Goal: Transaction & Acquisition: Purchase product/service

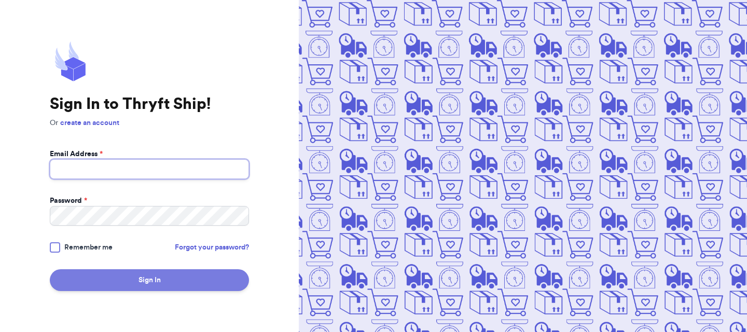
type input "[EMAIL_ADDRESS][DOMAIN_NAME]"
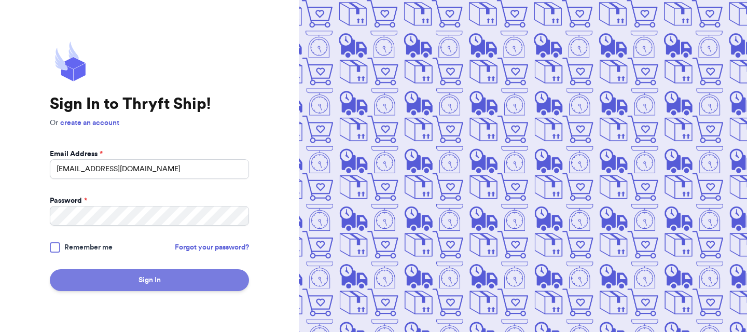
click at [152, 277] on button "Sign In" at bounding box center [149, 280] width 199 height 22
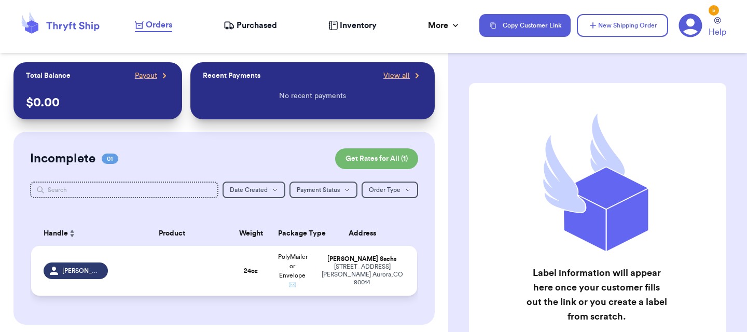
scroll to position [1, 0]
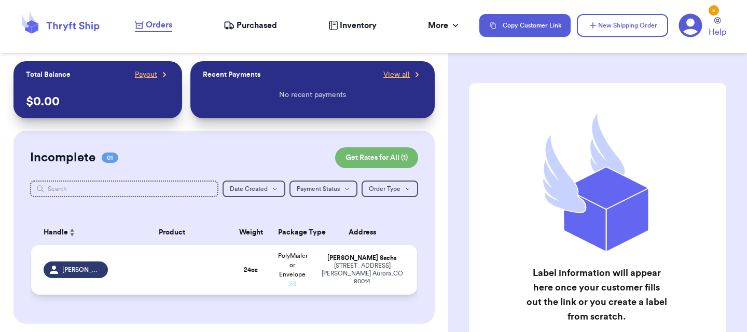
click at [199, 293] on td at bounding box center [172, 270] width 116 height 50
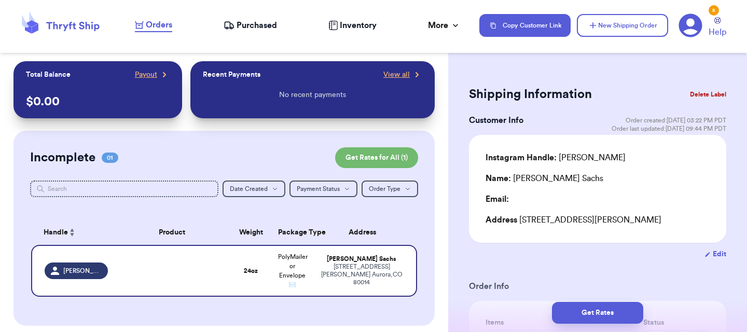
click at [714, 92] on button "Delete Label" at bounding box center [708, 94] width 45 height 23
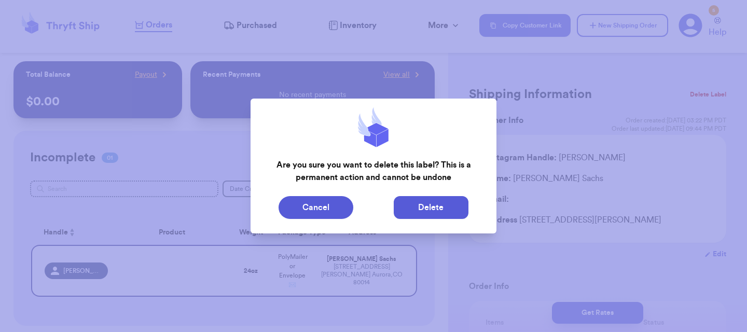
click at [404, 209] on button "Delete" at bounding box center [431, 207] width 75 height 23
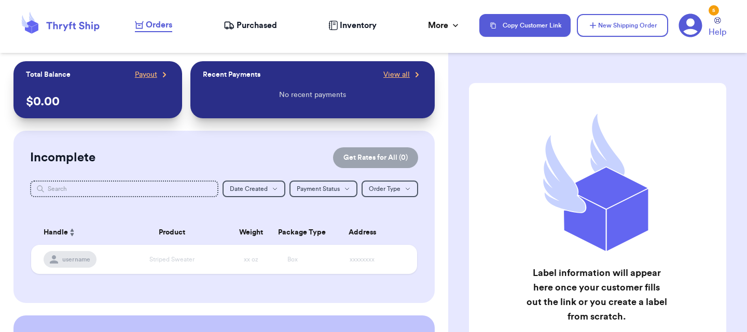
scroll to position [0, 0]
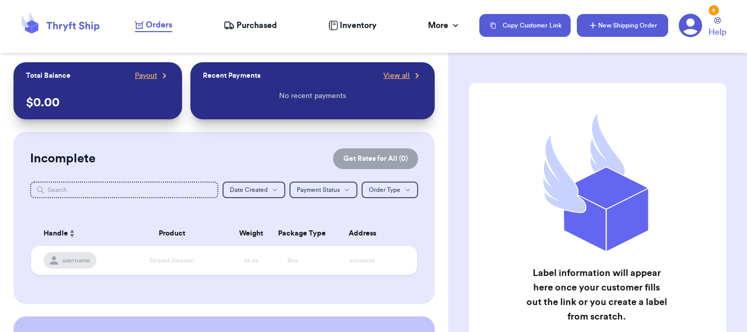
click at [627, 33] on button "New Shipping Order" at bounding box center [622, 25] width 91 height 23
click at [615, 35] on button "New Shipping Order" at bounding box center [622, 25] width 91 height 23
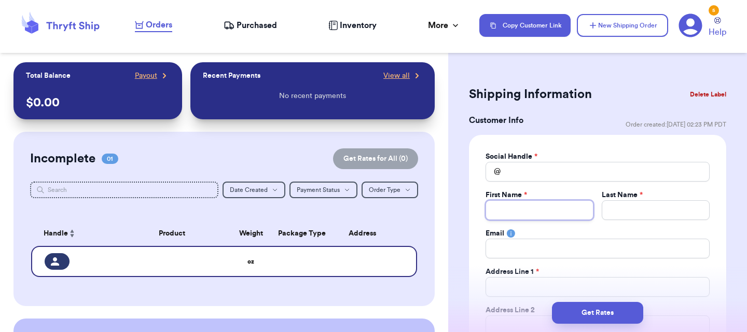
click at [515, 213] on input "Total Amount Paid" at bounding box center [540, 210] width 108 height 20
click at [536, 175] on input "Total Amount Paid" at bounding box center [598, 172] width 224 height 20
paste input "courtmlamb2."
type input "courtmlamb2."
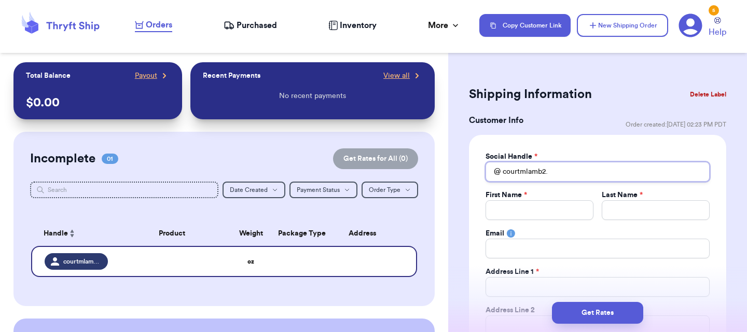
type input "courtmlamb2.0"
click at [518, 214] on input "Total Amount Paid" at bounding box center [540, 210] width 108 height 20
type input "C"
type input "Co"
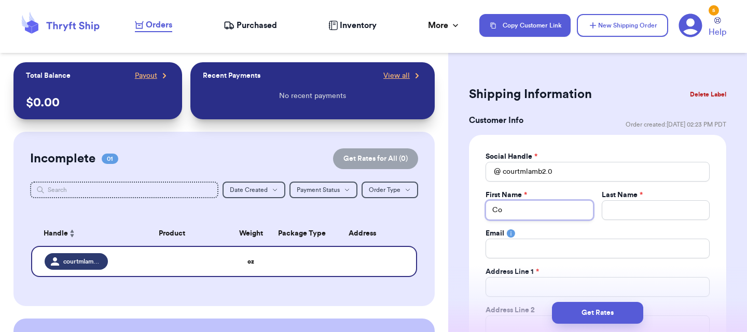
type input "Cou"
type input "Cour"
type input "Court"
type input "Courtn"
type input "Courtne"
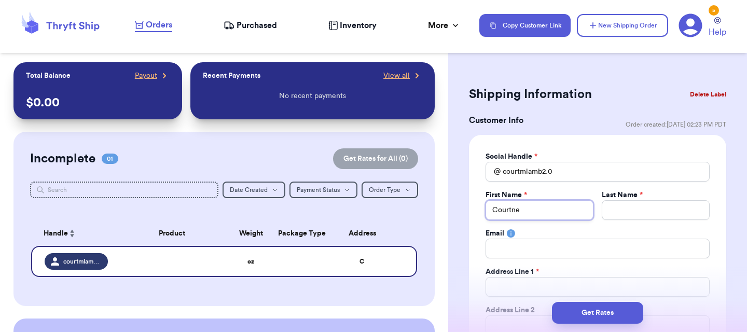
type input "[PERSON_NAME]"
type input "L"
type input "La"
type input "[PERSON_NAME]"
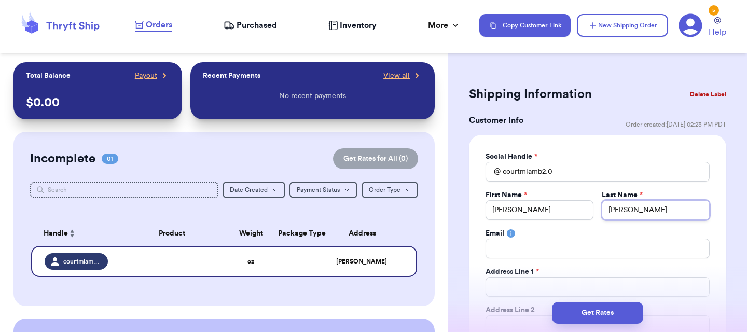
type input "Lamb"
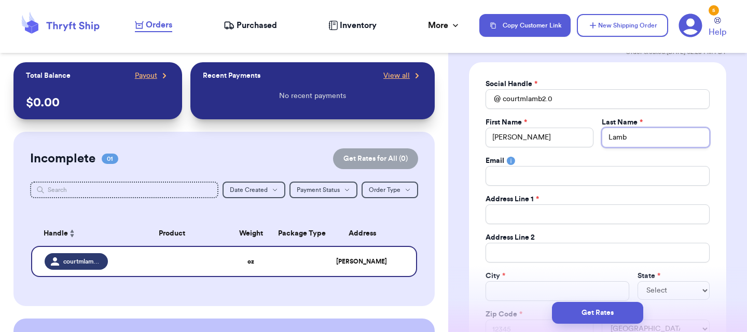
type input "Lamb"
click at [543, 211] on input "Total Amount Paid" at bounding box center [598, 214] width 224 height 20
paste input "[STREET_ADDRESS]"
type input "[STREET_ADDRESS]"
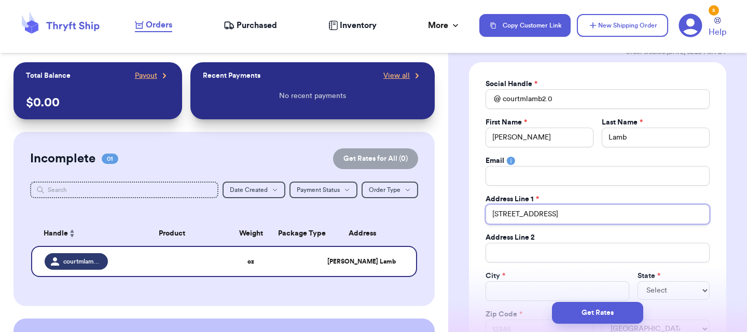
type input "[STREET_ADDRESS]"
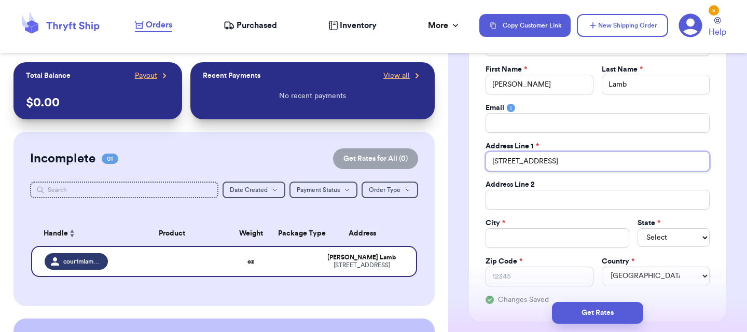
scroll to position [135, 0]
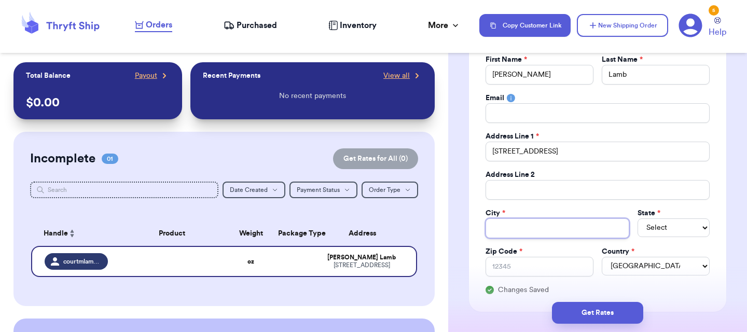
click at [506, 235] on input "Total Amount Paid" at bounding box center [558, 229] width 144 height 20
type input "H"
type input "HA"
type input "HAr"
type input "HArv"
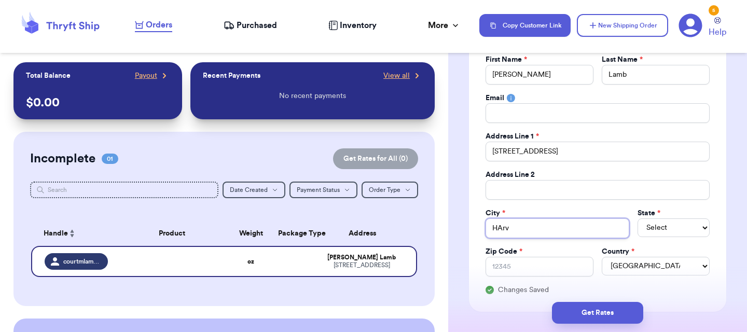
type input "HAr"
type input "HA"
type input "H"
type input "Ha"
type input "Har"
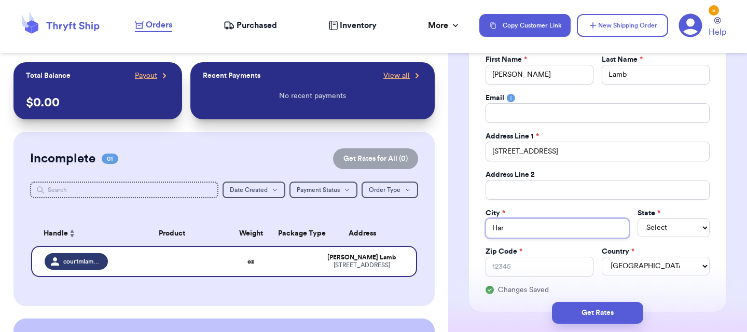
type input "Harv"
type input "[PERSON_NAME]"
type input "Harves"
type input "Harvest"
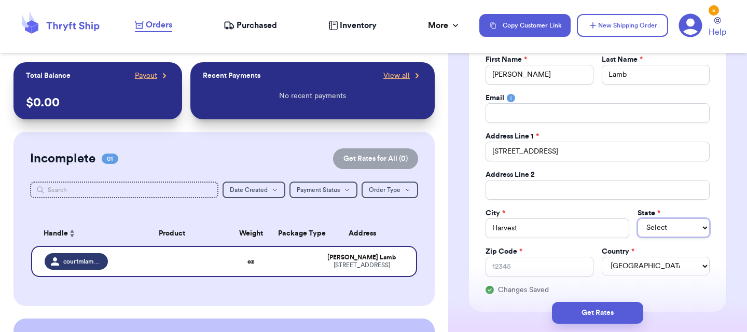
select select "AL"
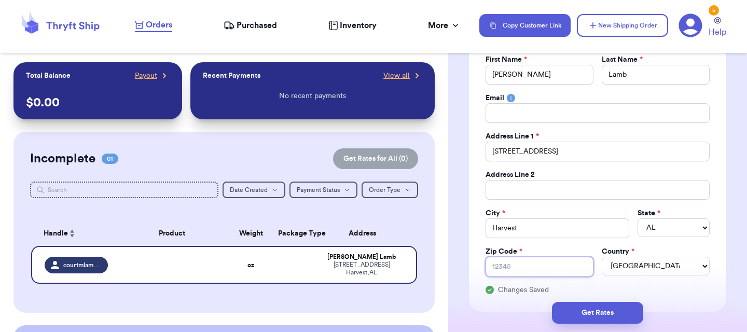
paste input "35749"
type input "35749"
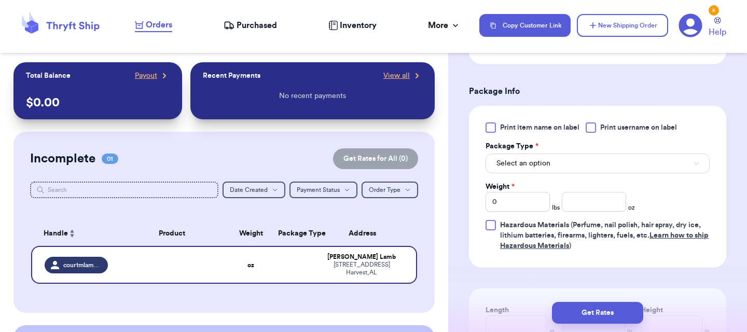
scroll to position [603, 0]
type input "35749"
click at [587, 206] on input "number" at bounding box center [594, 202] width 64 height 20
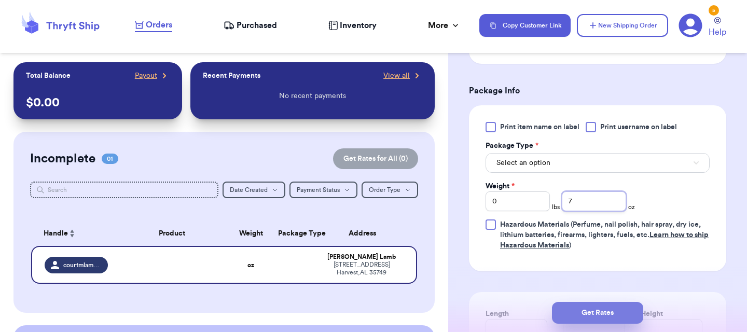
type input "7"
click at [602, 307] on button "Get Rates" at bounding box center [597, 313] width 91 height 22
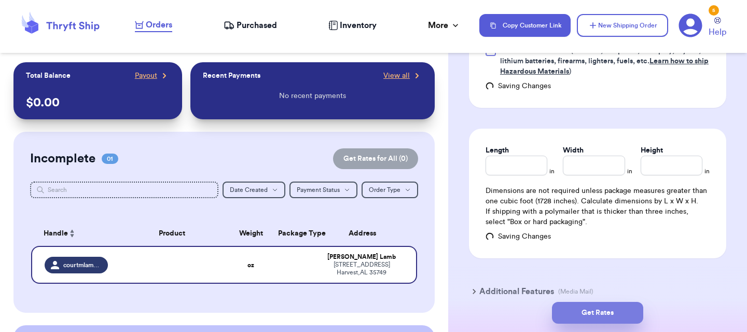
scroll to position [413, 0]
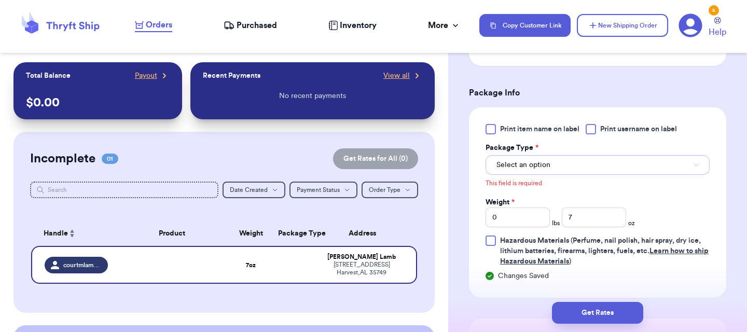
click at [549, 166] on span "Select an option" at bounding box center [524, 165] width 54 height 10
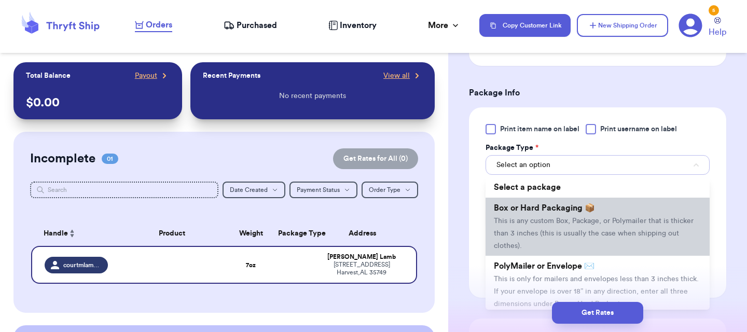
scroll to position [53, 0]
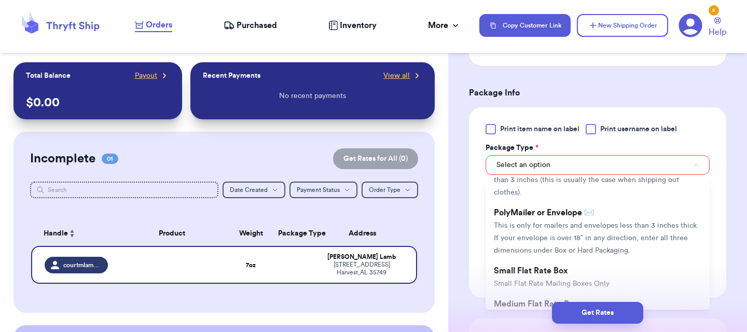
click at [550, 248] on span "This is only for mailers and envelopes less than 3 inches thick. If your envelo…" at bounding box center [596, 238] width 205 height 32
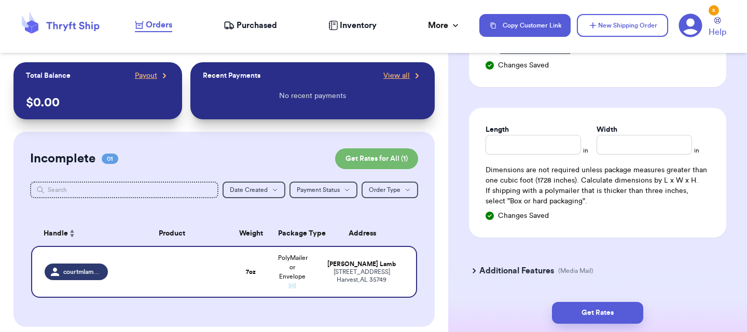
scroll to position [642, 0]
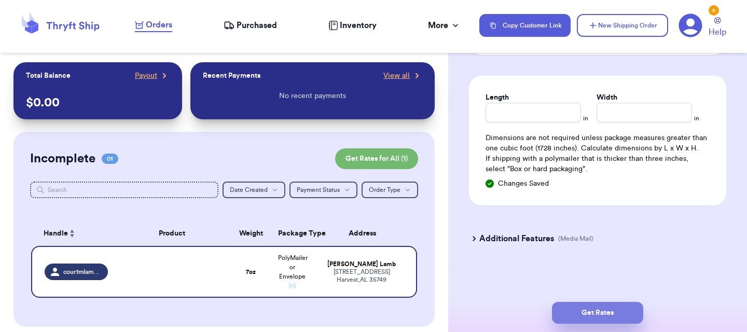
click at [603, 317] on button "Get Rates" at bounding box center [597, 313] width 91 height 22
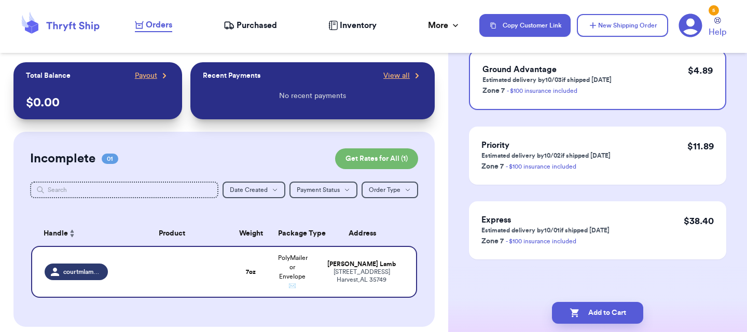
scroll to position [0, 0]
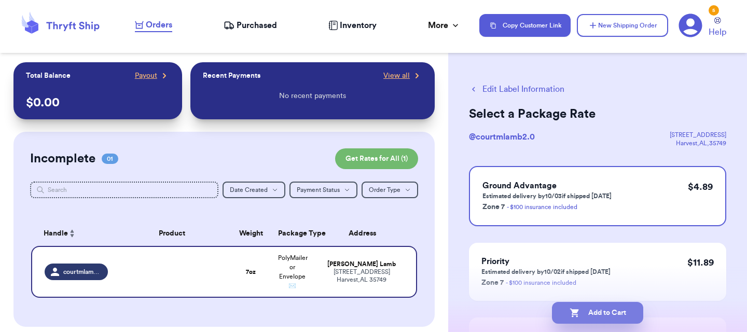
click at [606, 314] on button "Add to Cart" at bounding box center [597, 313] width 91 height 22
checkbox input "true"
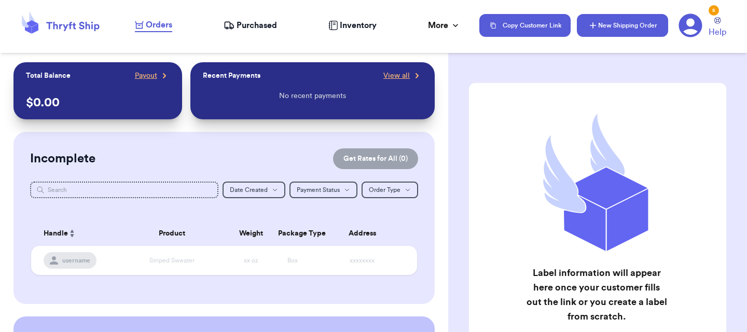
click at [599, 28] on button "New Shipping Order" at bounding box center [622, 25] width 91 height 23
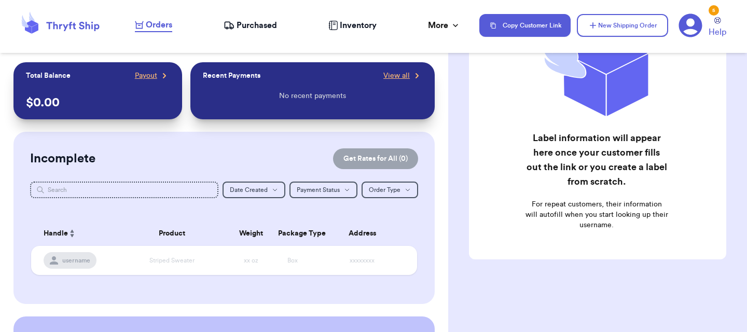
scroll to position [157, 0]
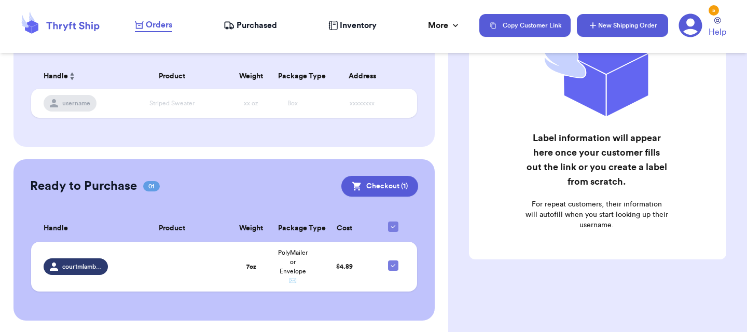
click at [619, 31] on button "New Shipping Order" at bounding box center [622, 25] width 91 height 23
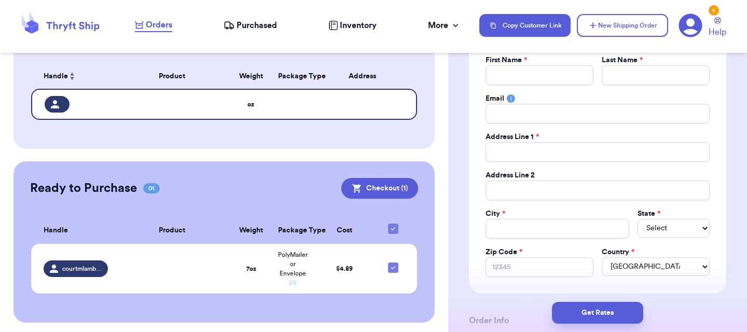
scroll to position [0, 0]
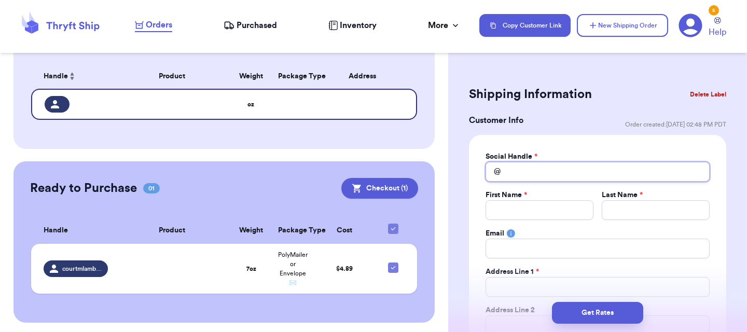
click at [511, 176] on input "Total Amount Paid" at bounding box center [598, 172] width 224 height 20
type input "v"
type input "vi"
type input "viv"
type input "viva"
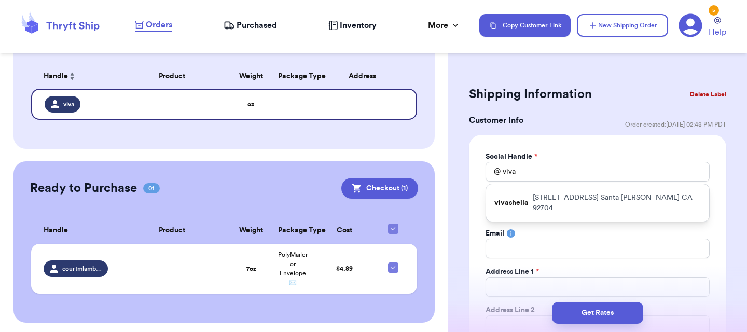
click at [519, 198] on p "vivasheila" at bounding box center [512, 203] width 34 height 10
type input "vivasheila"
type input "[PERSON_NAME]"
type input "[EMAIL_ADDRESS][DOMAIN_NAME]"
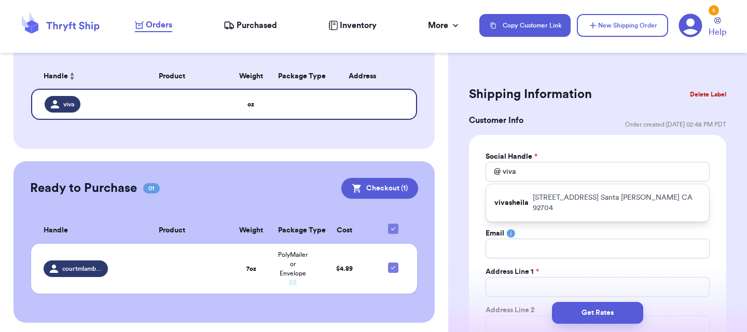
type input "[STREET_ADDRESS]"
type input "Santa [PERSON_NAME]"
select select "CA"
type input "92704"
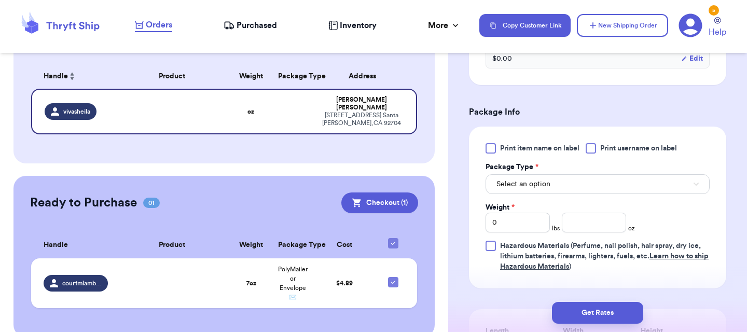
scroll to position [594, 0]
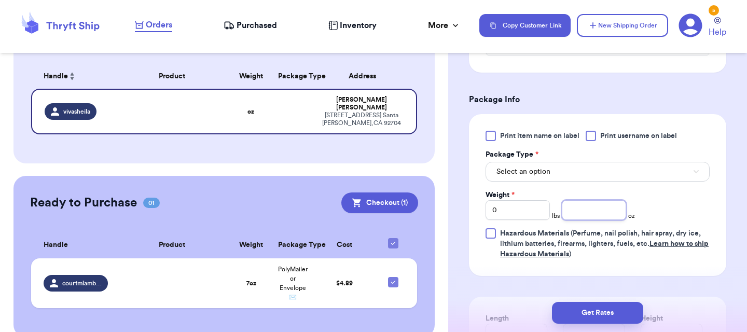
click at [588, 215] on input "number" at bounding box center [594, 210] width 64 height 20
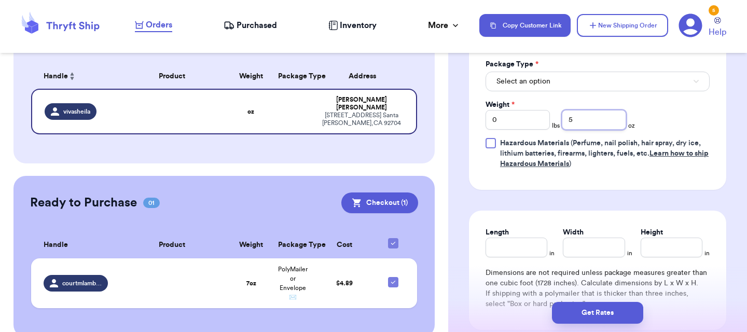
scroll to position [699, 0]
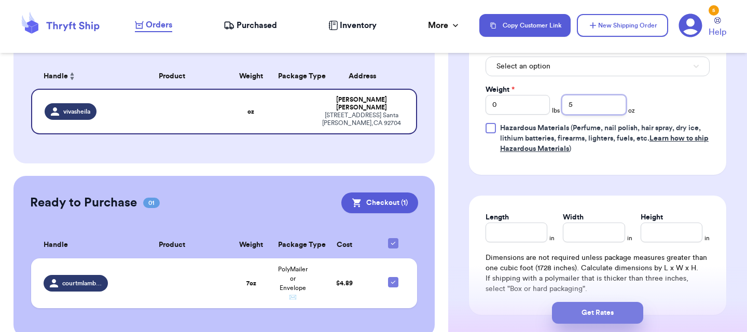
type input "5"
click at [607, 308] on button "Get Rates" at bounding box center [597, 313] width 91 height 22
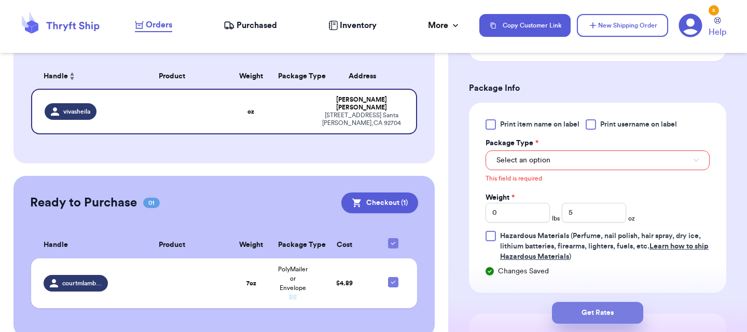
scroll to position [413, 0]
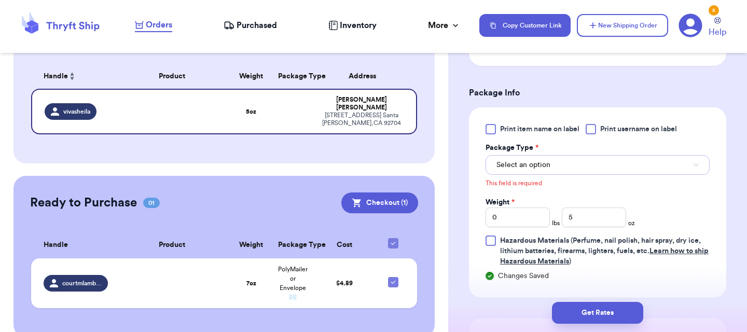
click at [551, 160] on button "Select an option" at bounding box center [598, 165] width 224 height 20
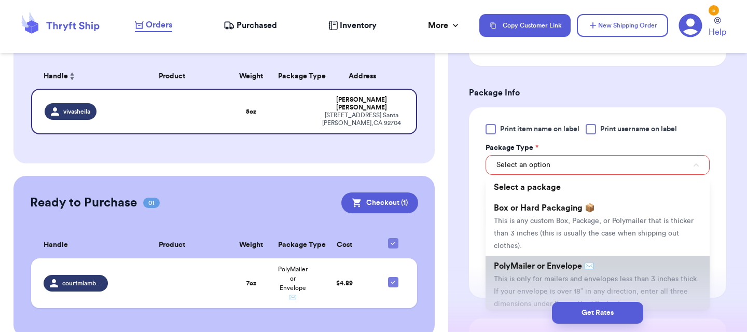
click at [548, 267] on span "PolyMailer or Envelope ✉️" at bounding box center [544, 266] width 101 height 8
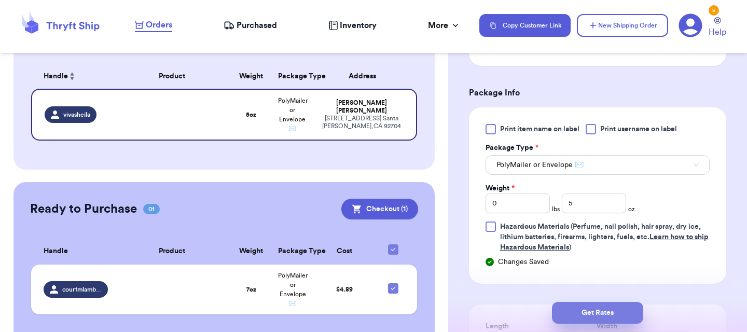
click at [594, 309] on button "Get Rates" at bounding box center [597, 313] width 91 height 22
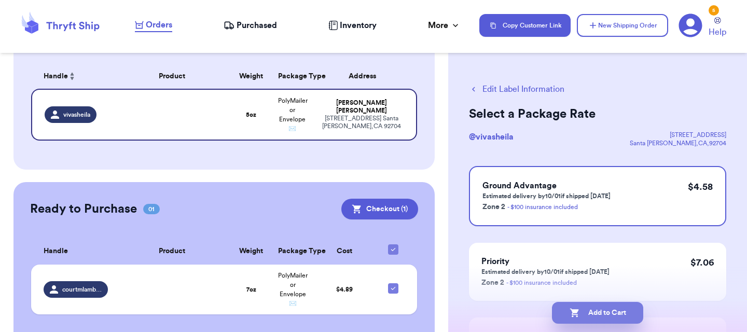
click at [609, 307] on button "Add to Cart" at bounding box center [597, 313] width 91 height 22
checkbox input "true"
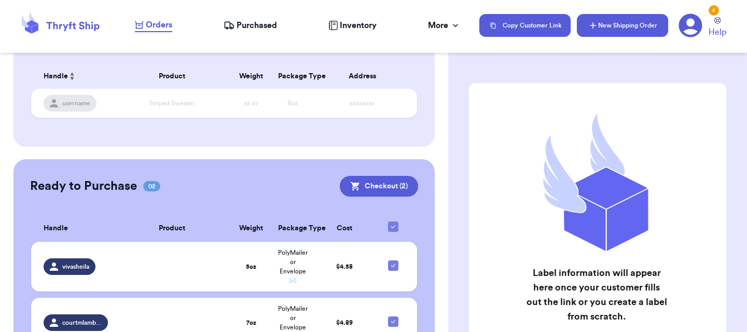
click at [629, 23] on button "New Shipping Order" at bounding box center [622, 25] width 91 height 23
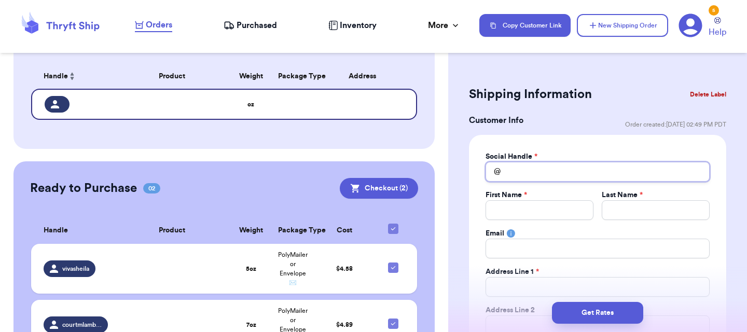
click at [504, 170] on input "Total Amount Paid" at bounding box center [598, 172] width 224 height 20
type input "t"
type input "ta"
type input "tat"
type input "tati"
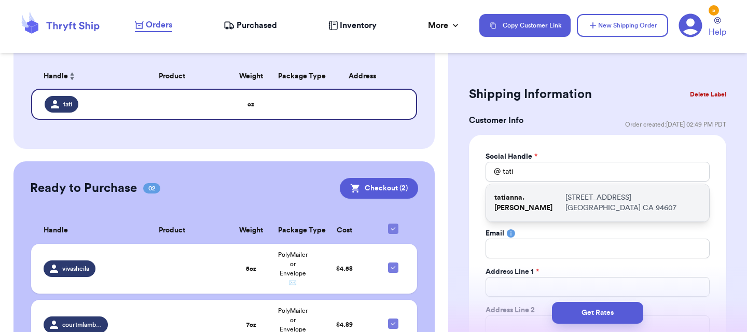
click at [535, 201] on p "tatianna.[PERSON_NAME]" at bounding box center [528, 203] width 67 height 21
type input "tatianna.[PERSON_NAME]"
type input "Tatianna"
type input "Long"
type input "[EMAIL_ADDRESS][DOMAIN_NAME]"
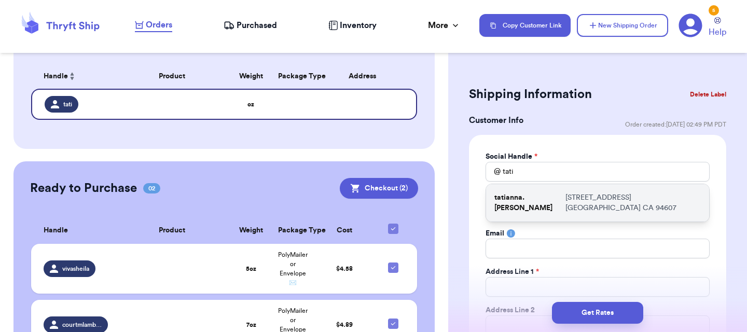
type input "[STREET_ADDRESS]"
type input "[GEOGRAPHIC_DATA]"
select select "CA"
type input "94607"
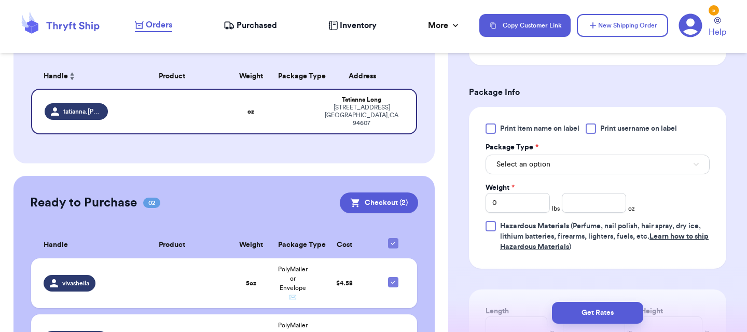
scroll to position [637, 0]
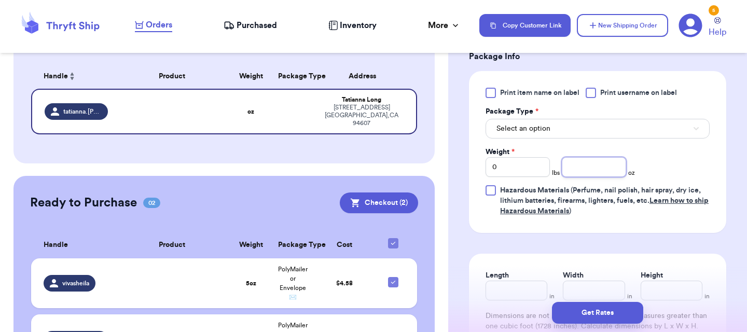
click at [613, 171] on input "number" at bounding box center [594, 167] width 64 height 20
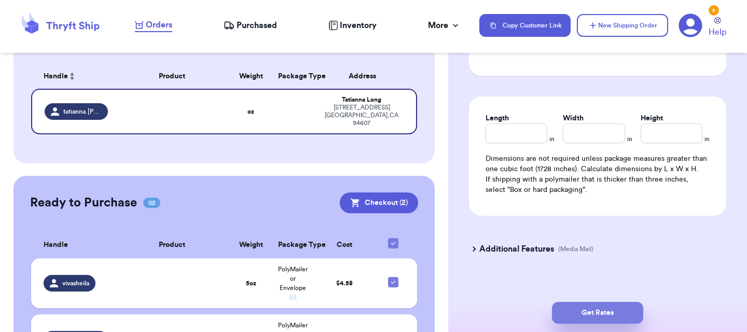
type input "7"
click at [595, 312] on button "Get Rates" at bounding box center [597, 313] width 91 height 22
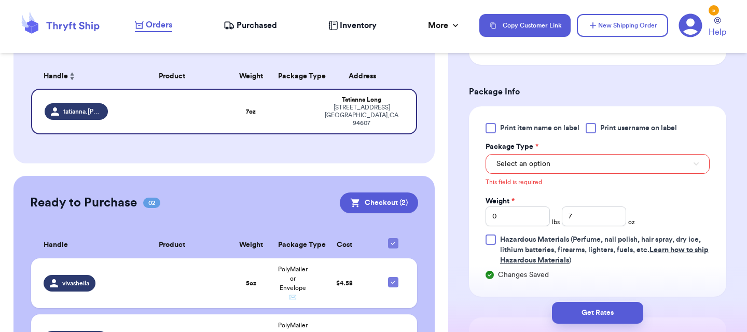
scroll to position [413, 0]
click at [555, 163] on button "Select an option" at bounding box center [598, 165] width 224 height 20
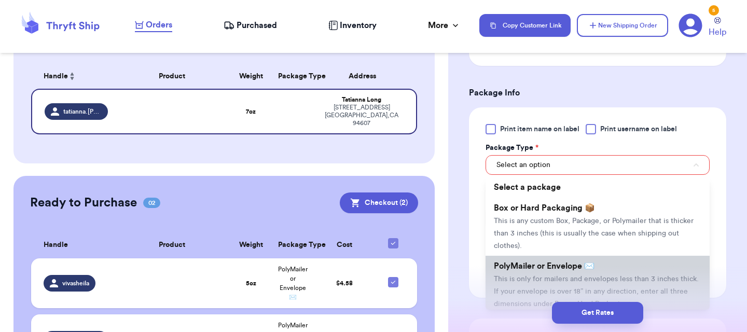
click at [540, 273] on li "PolyMailer or Envelope ✉️ This is only for mailers and envelopes less than 3 in…" at bounding box center [598, 285] width 224 height 58
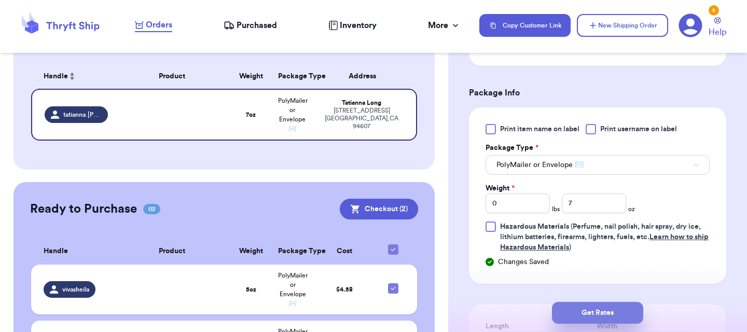
click at [584, 305] on button "Get Rates" at bounding box center [597, 313] width 91 height 22
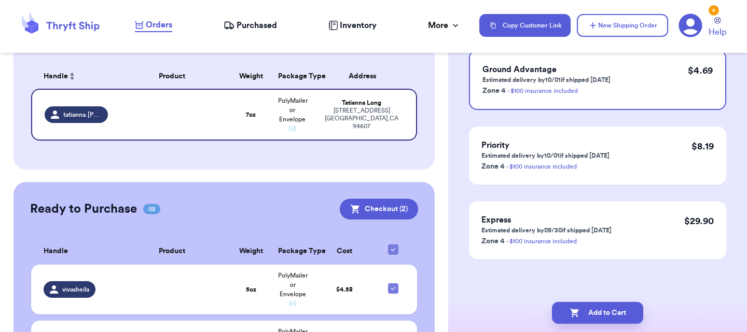
scroll to position [0, 0]
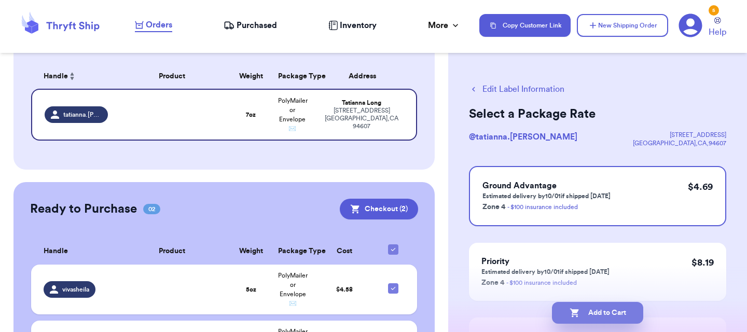
click at [591, 312] on button "Add to Cart" at bounding box center [597, 313] width 91 height 22
checkbox input "true"
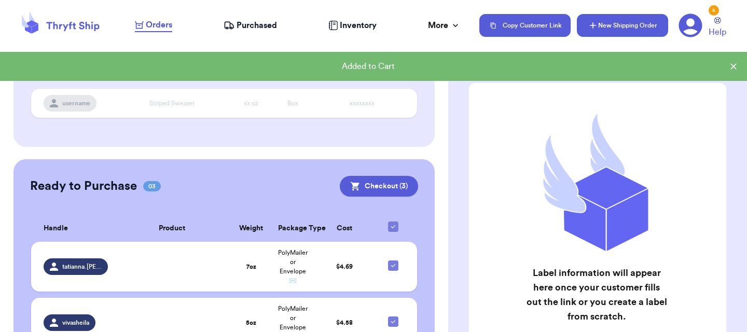
click at [607, 28] on button "New Shipping Order" at bounding box center [622, 25] width 91 height 23
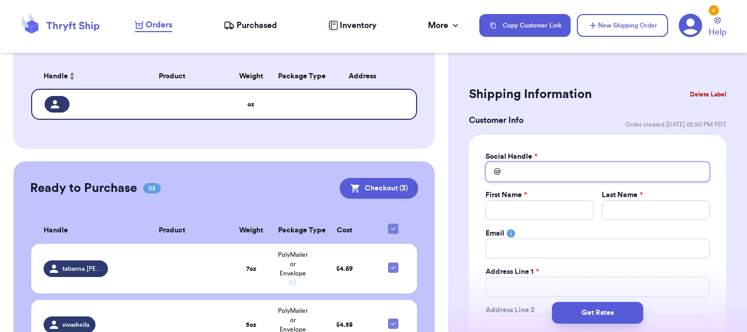
click at [535, 163] on input "Total Amount Paid" at bounding box center [598, 172] width 224 height 20
type input "g"
type input "g."
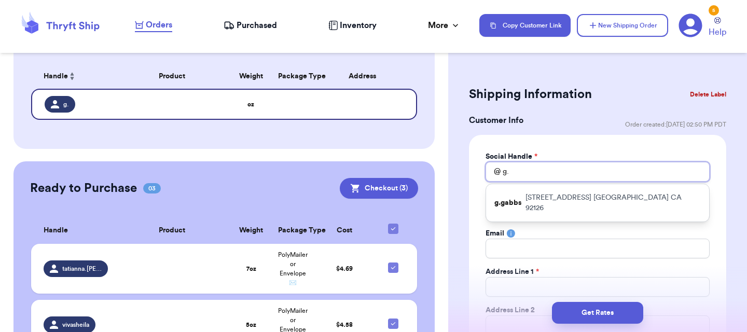
type input "g.g"
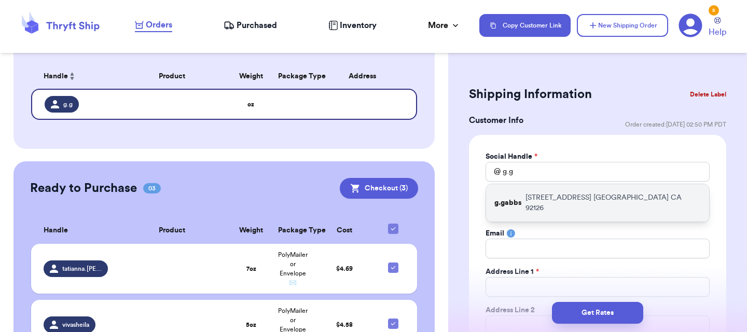
click at [543, 197] on p "[STREET_ADDRESS]" at bounding box center [613, 203] width 175 height 21
type input "g.gabbs"
type input "Gabbie"
type input "[PERSON_NAME]"
type input "[EMAIL_ADDRESS][DOMAIN_NAME]"
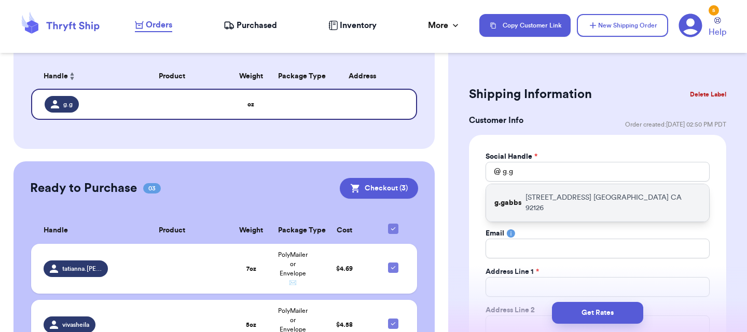
type input "[STREET_ADDRESS]"
type input "[GEOGRAPHIC_DATA]"
select select "CA"
type input "92126"
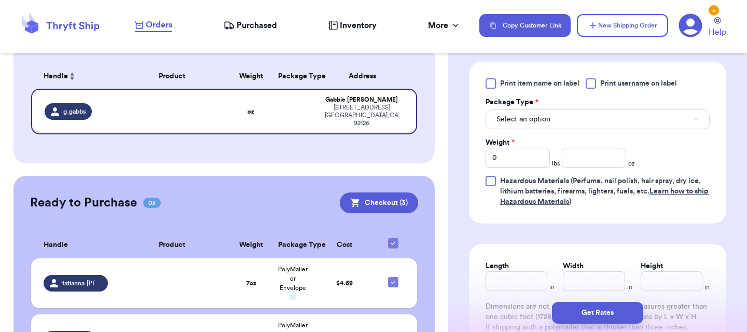
scroll to position [657, 0]
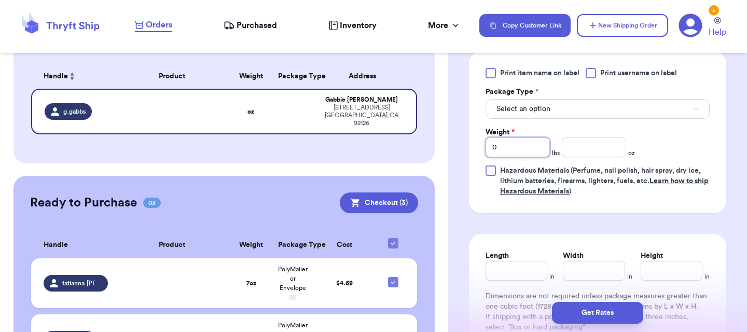
click at [528, 139] on input "0" at bounding box center [518, 148] width 64 height 20
click at [511, 144] on input "0" at bounding box center [518, 148] width 64 height 20
type input "01"
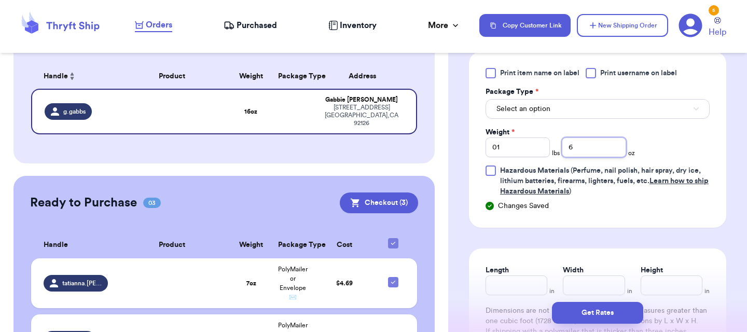
type input "6"
click at [541, 114] on span "Select an option" at bounding box center [524, 109] width 54 height 10
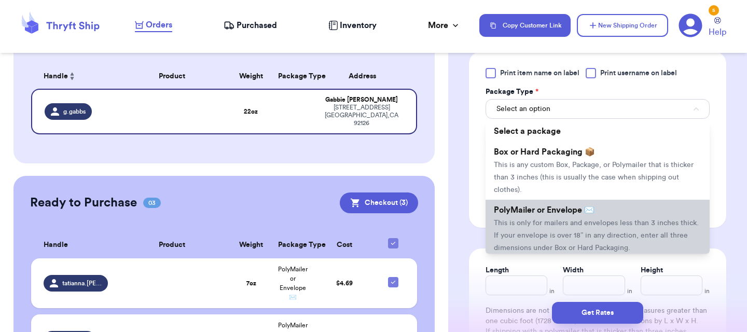
click at [533, 218] on li "PolyMailer or Envelope ✉️ This is only for mailers and envelopes less than 3 in…" at bounding box center [598, 229] width 224 height 58
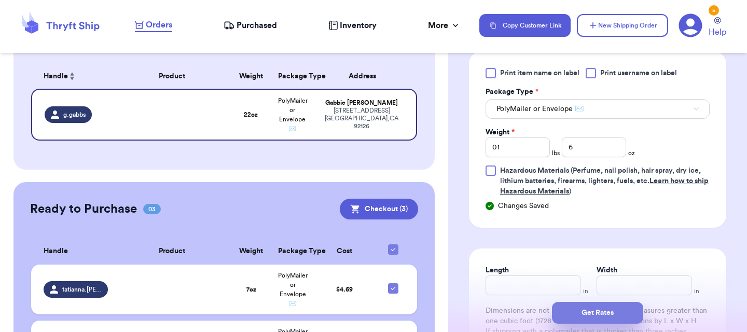
click at [577, 310] on button "Get Rates" at bounding box center [597, 313] width 91 height 22
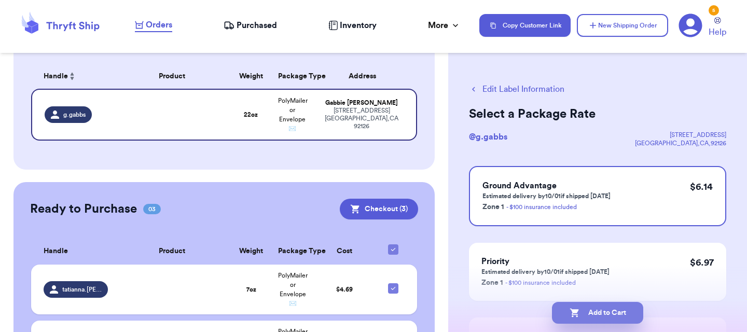
click at [586, 309] on button "Add to Cart" at bounding box center [597, 313] width 91 height 22
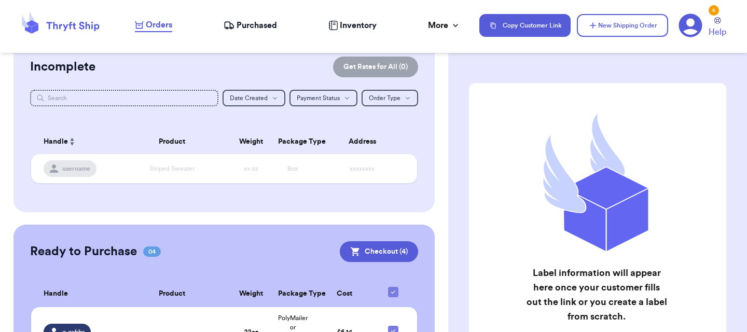
scroll to position [83, 0]
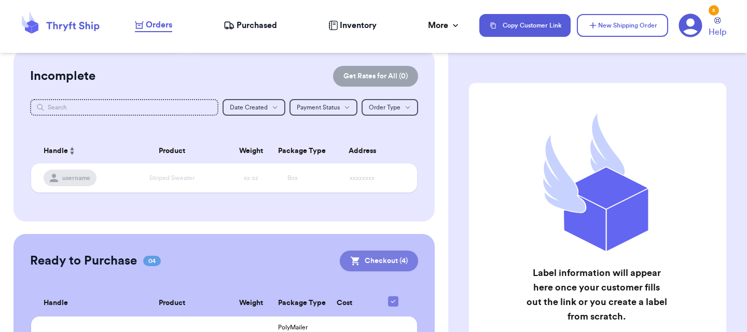
click at [365, 258] on button "Checkout ( 4 )" at bounding box center [379, 261] width 78 height 21
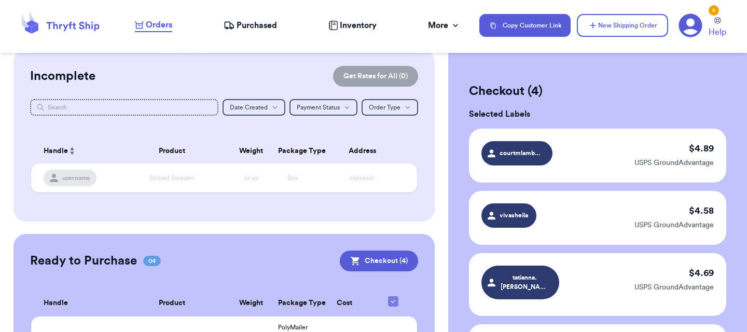
scroll to position [145, 0]
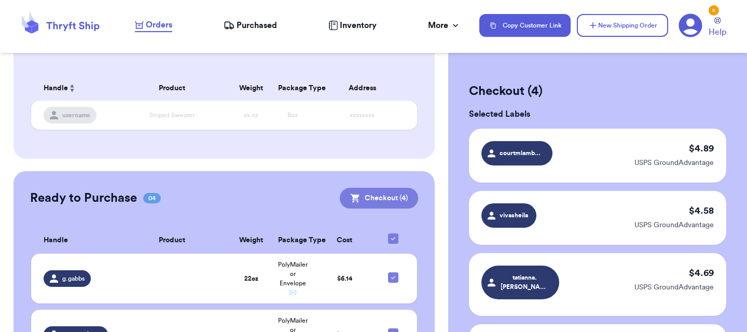
click at [398, 197] on button "Checkout ( 4 )" at bounding box center [379, 198] width 78 height 21
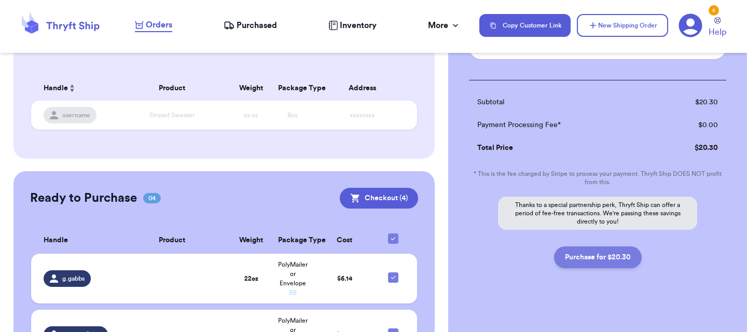
click at [584, 251] on button "Purchase for $20.30" at bounding box center [598, 258] width 88 height 22
checkbox input "false"
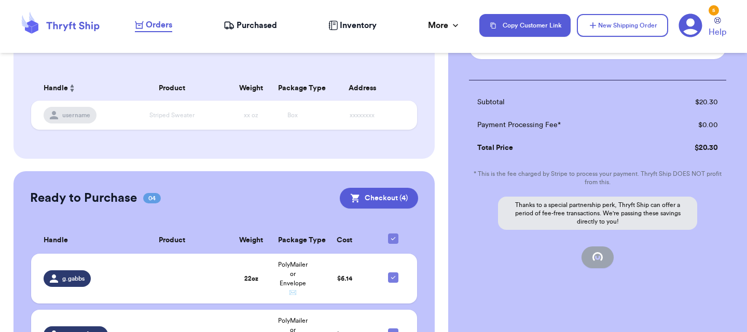
checkbox input "false"
checkbox input "true"
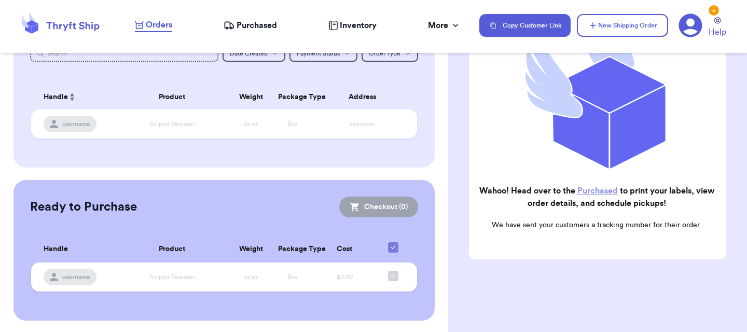
scroll to position [0, 0]
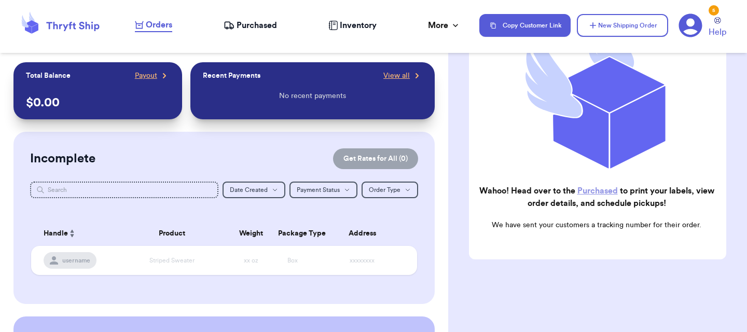
click at [258, 22] on span "Purchased" at bounding box center [257, 25] width 40 height 12
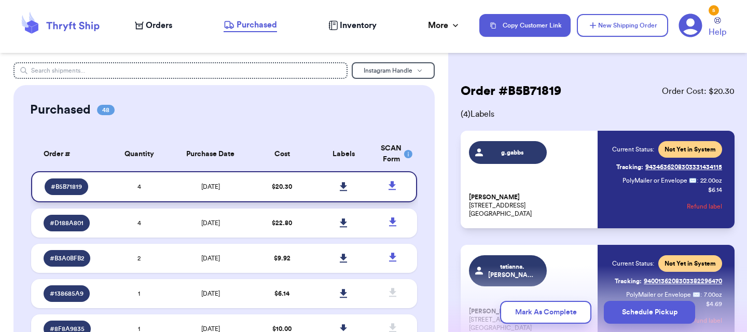
click at [344, 184] on icon at bounding box center [343, 186] width 7 height 9
